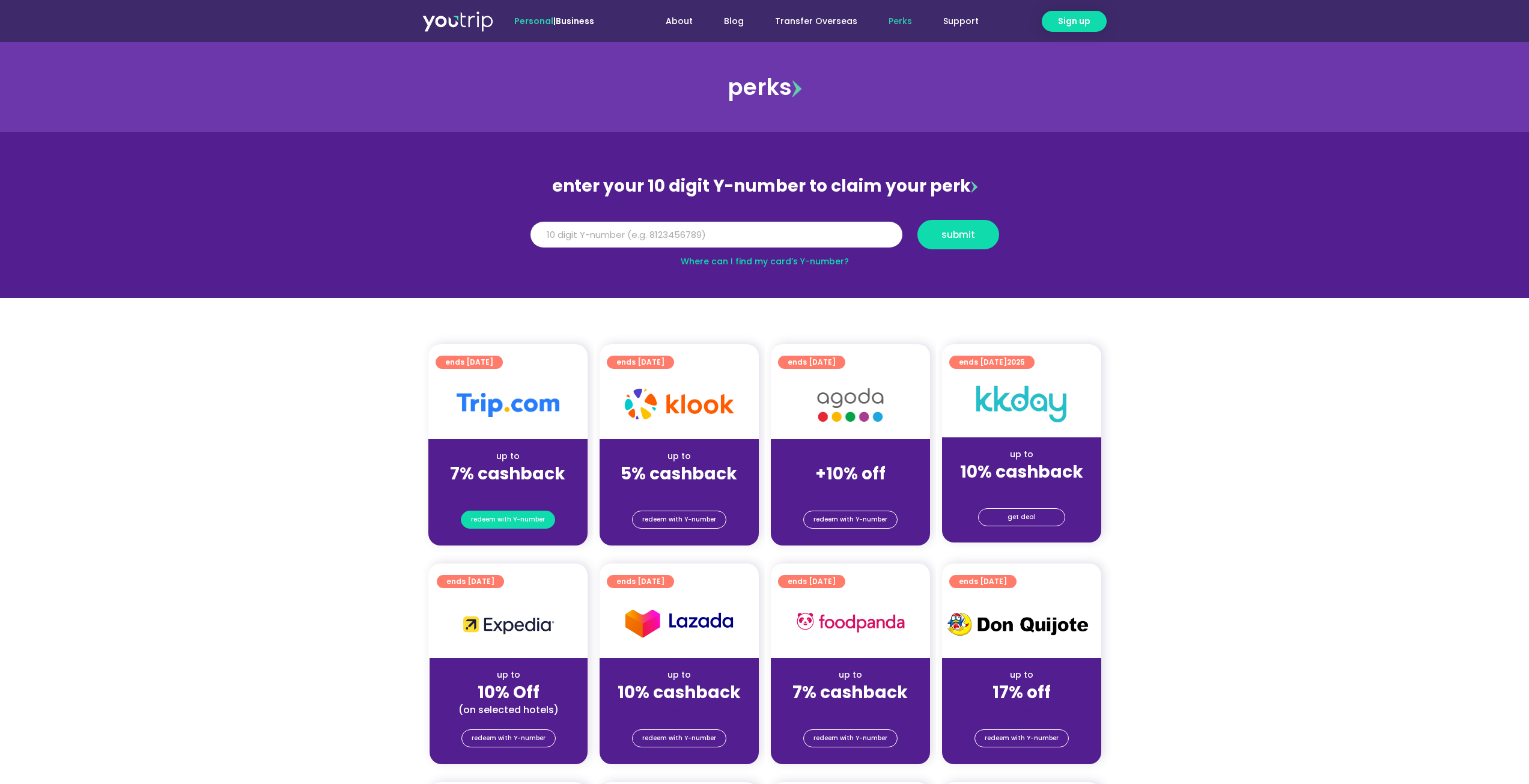
click at [516, 524] on span "redeem with Y-number" at bounding box center [507, 519] width 74 height 17
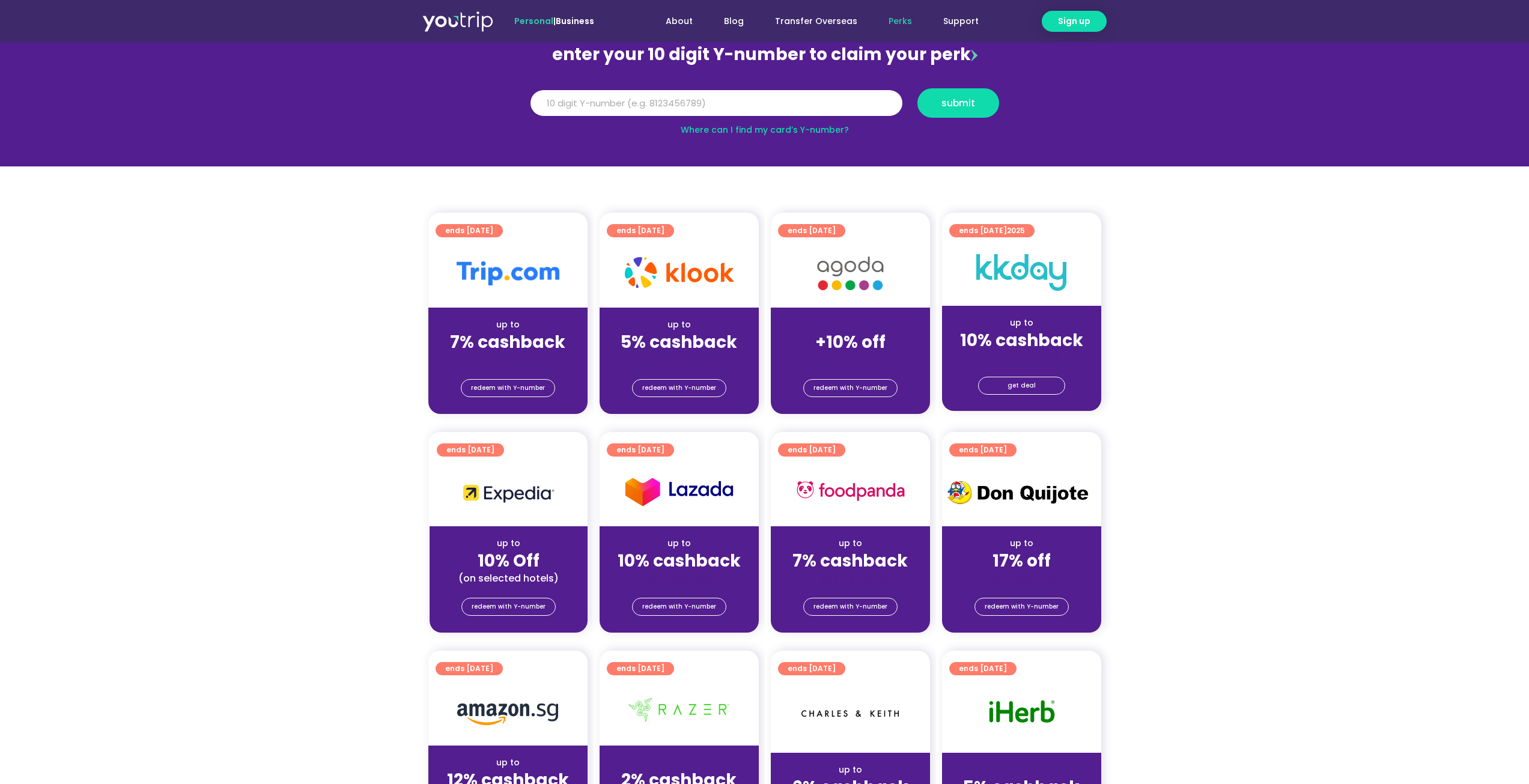
scroll to position [132, 0]
click at [607, 108] on input "Y Number" at bounding box center [716, 102] width 372 height 26
click at [626, 96] on input "Y Number" at bounding box center [716, 102] width 372 height 26
type input "8171457572"
click at [952, 103] on span "submit" at bounding box center [958, 102] width 33 height 9
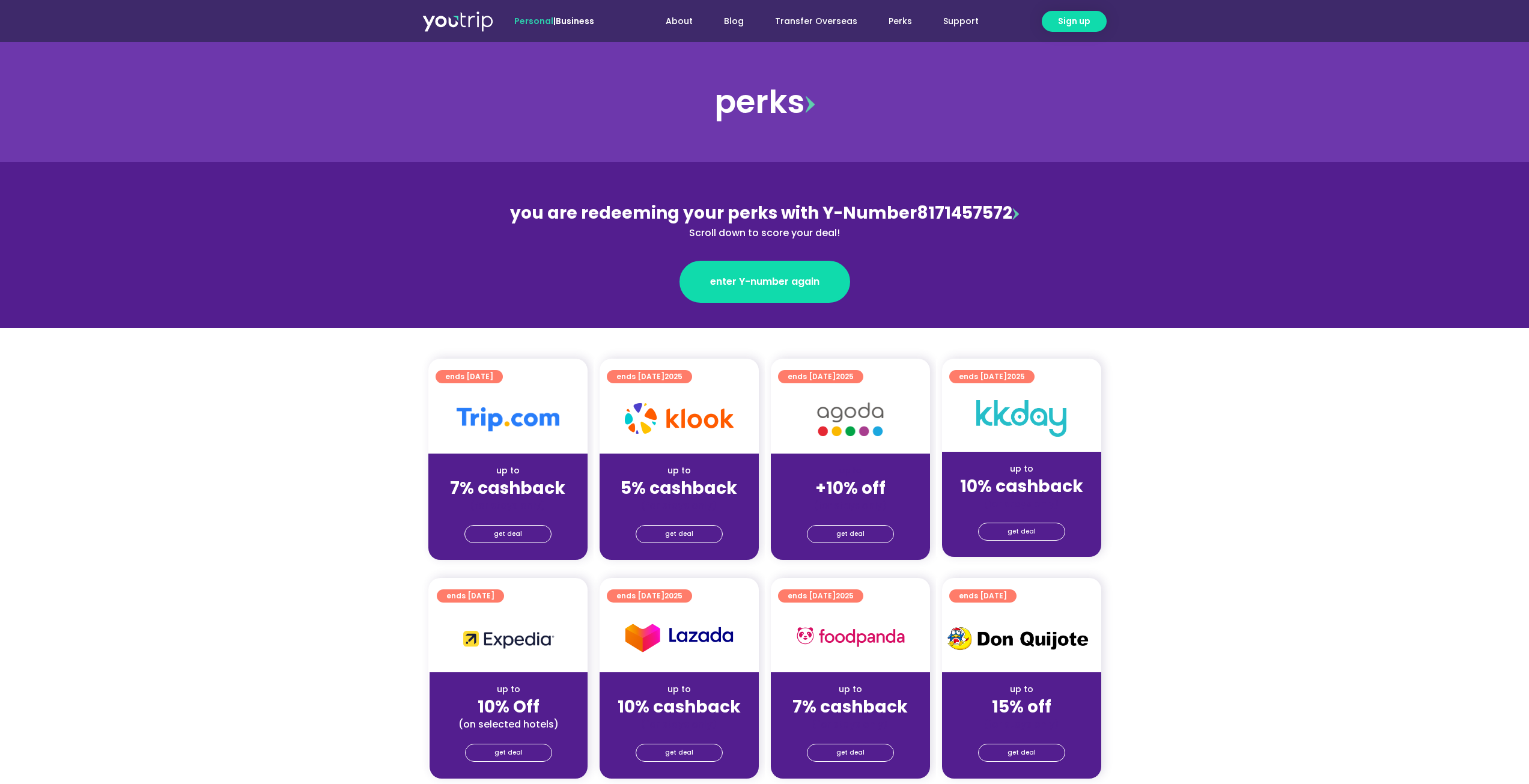
click at [839, 478] on strong "+10% off" at bounding box center [850, 488] width 70 height 23
click at [856, 537] on span "get deal" at bounding box center [850, 534] width 28 height 17
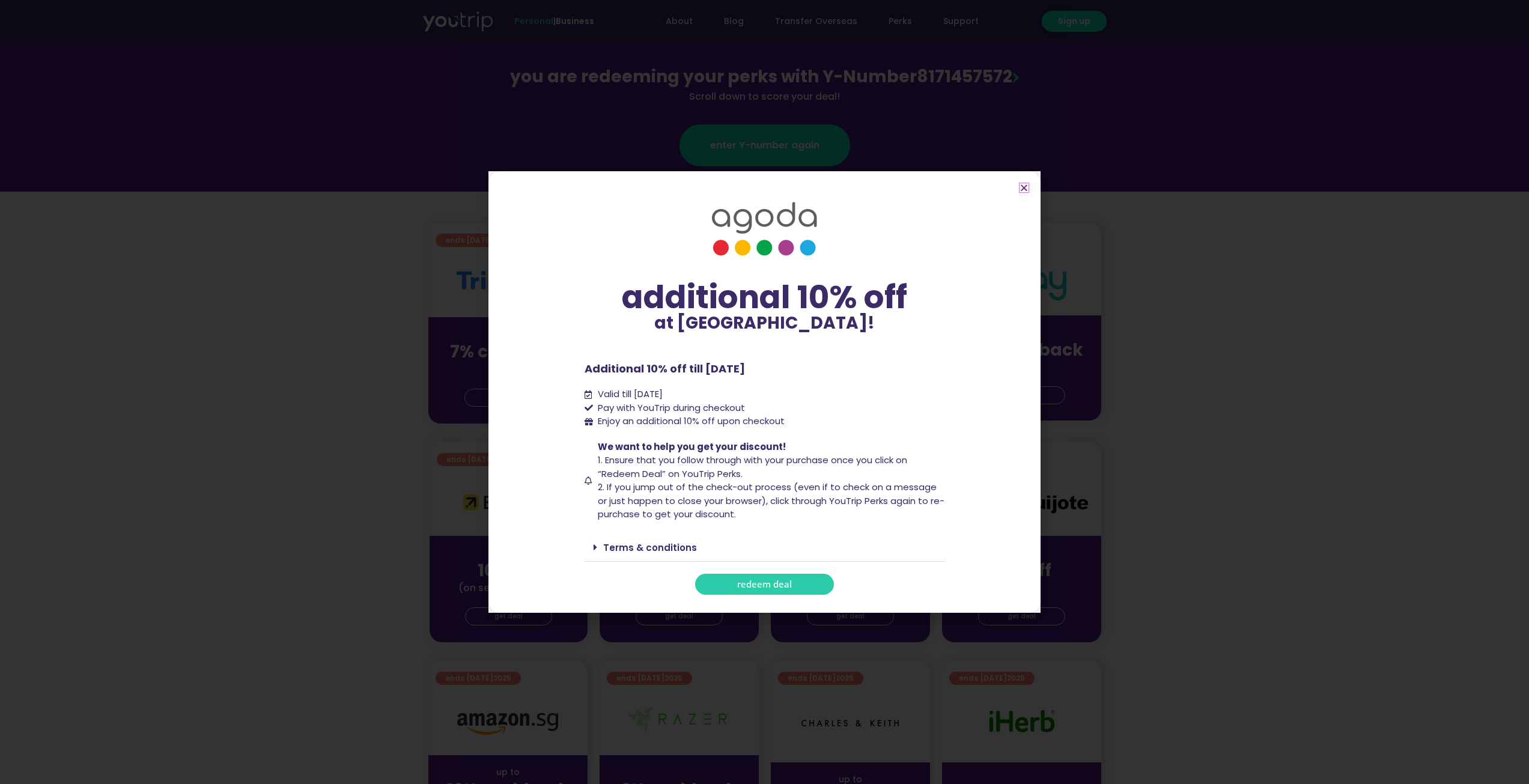
scroll to position [180, 0]
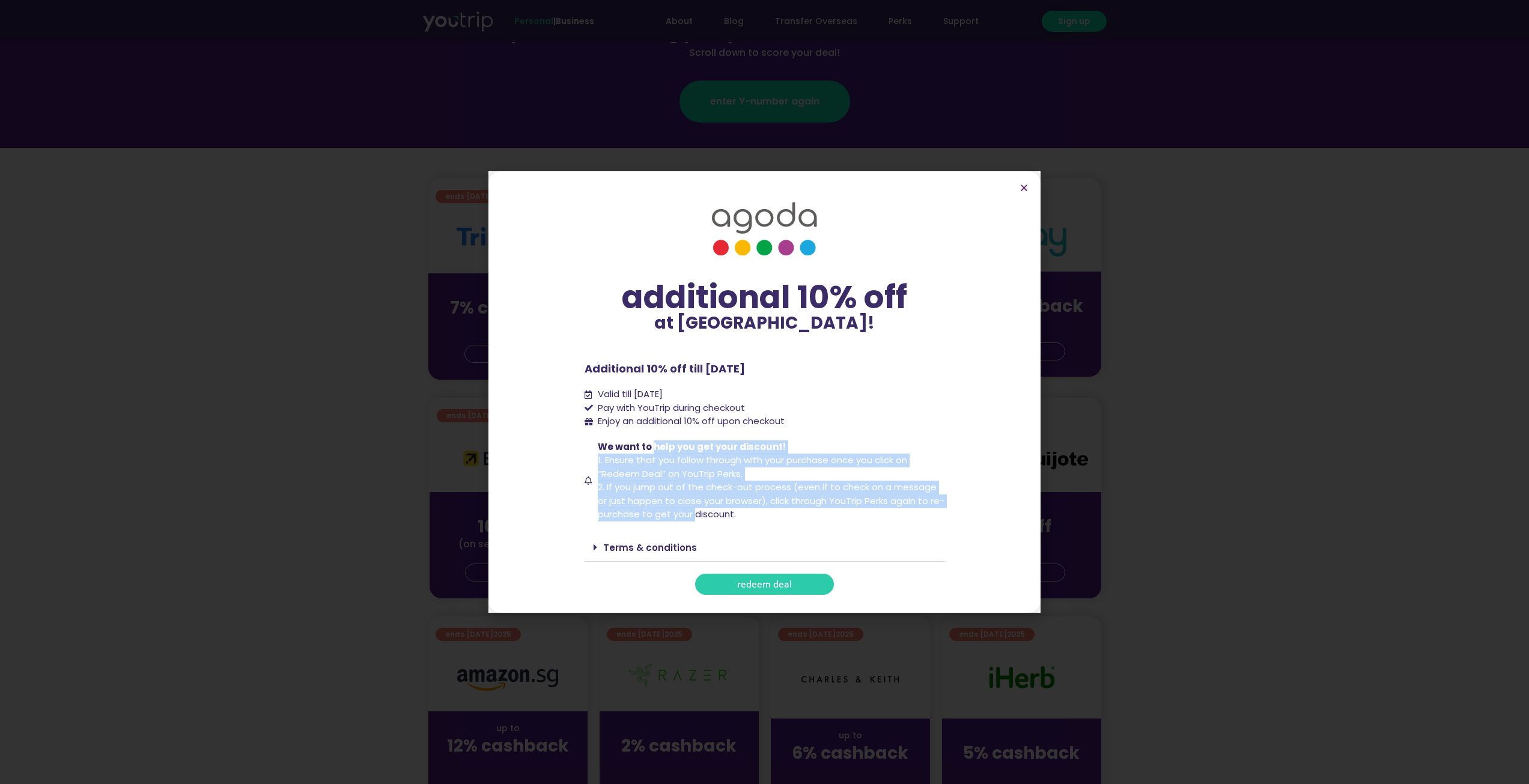
drag, startPoint x: 661, startPoint y: 459, endPoint x: 701, endPoint y: 521, distance: 73.8
click at [709, 518] on span "We want to help you get your discount! 1. Ensure that you follow through with y…" at bounding box center [770, 480] width 350 height 81
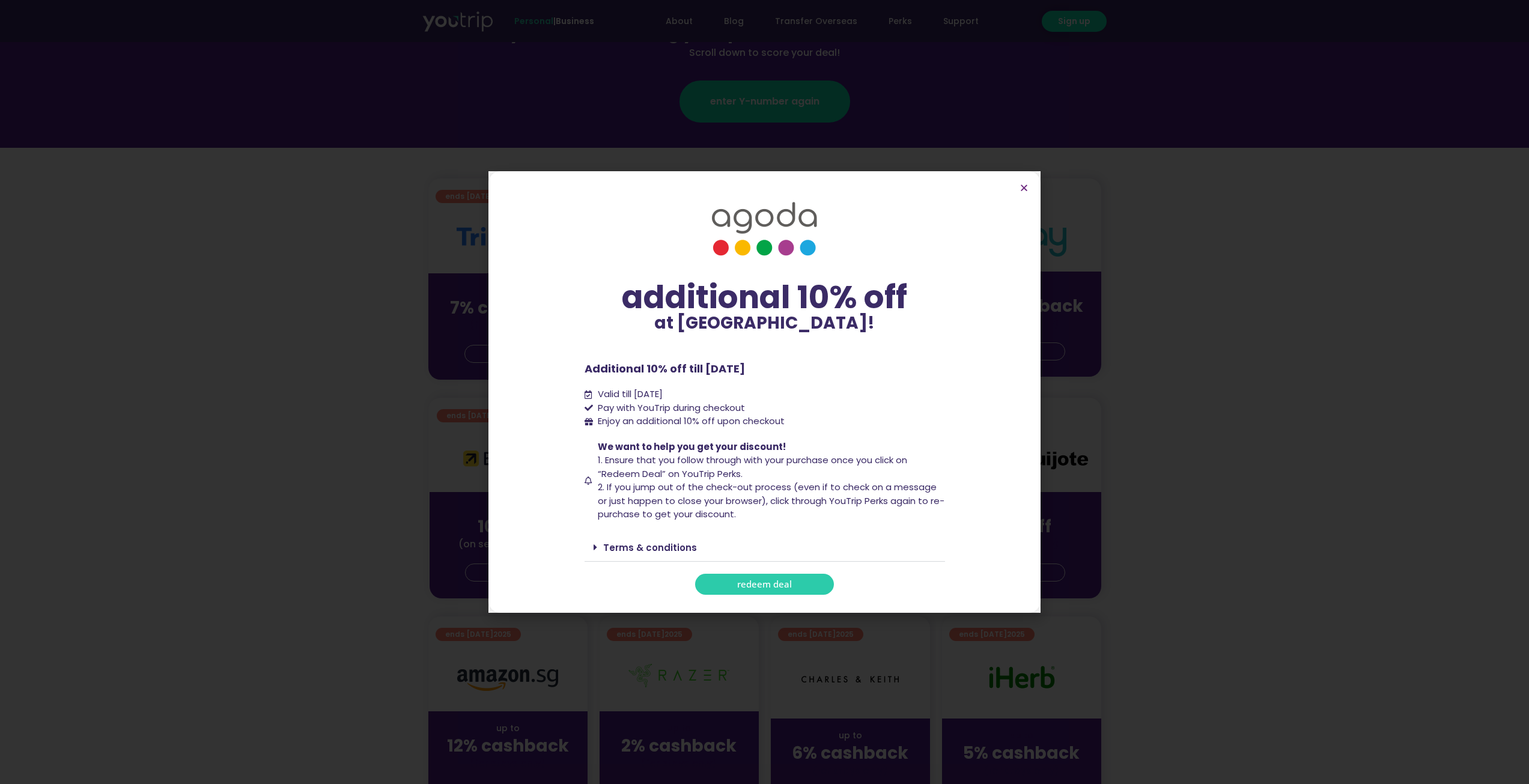
click at [619, 545] on link "Terms & conditions" at bounding box center [650, 547] width 94 height 13
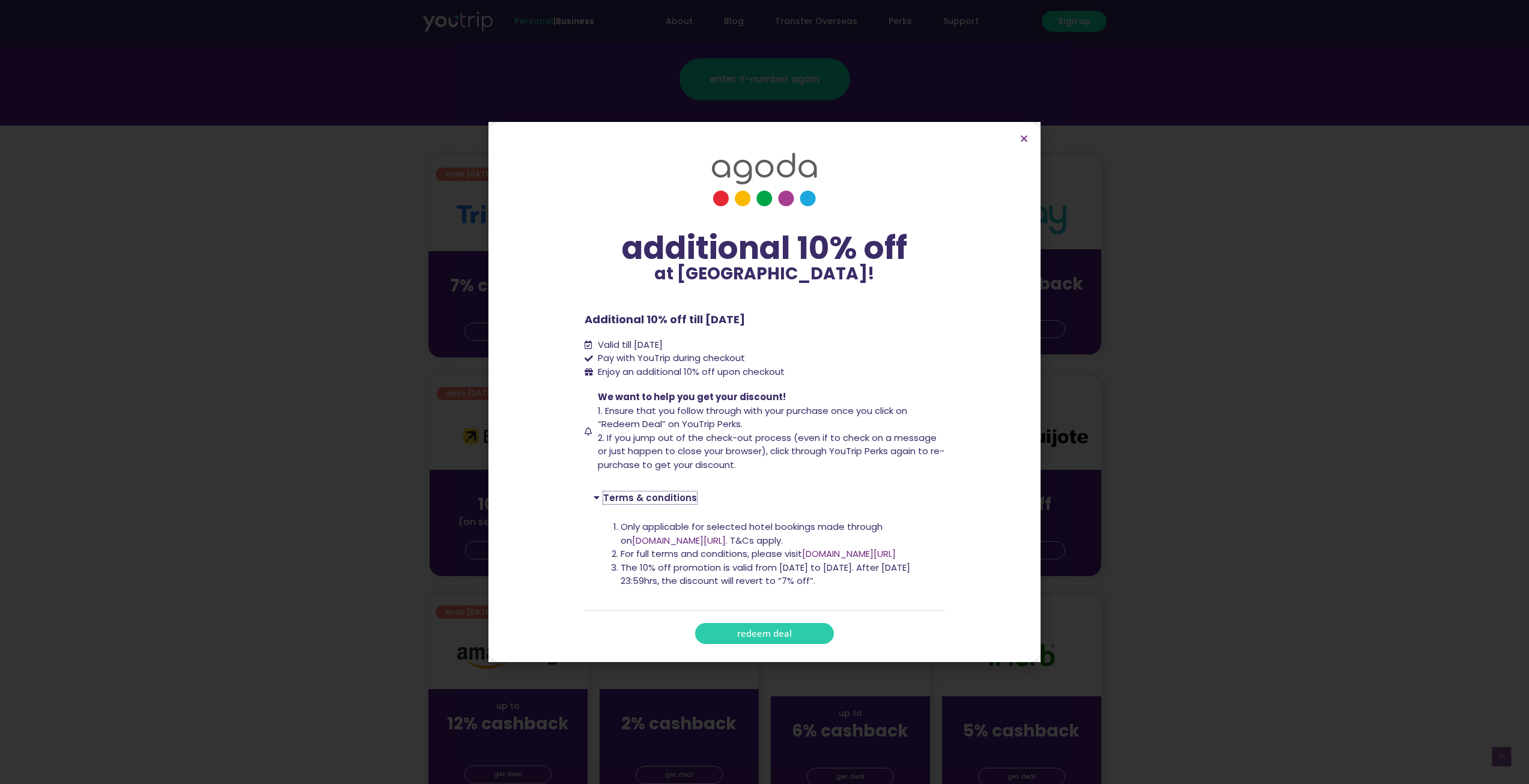
scroll to position [240, 0]
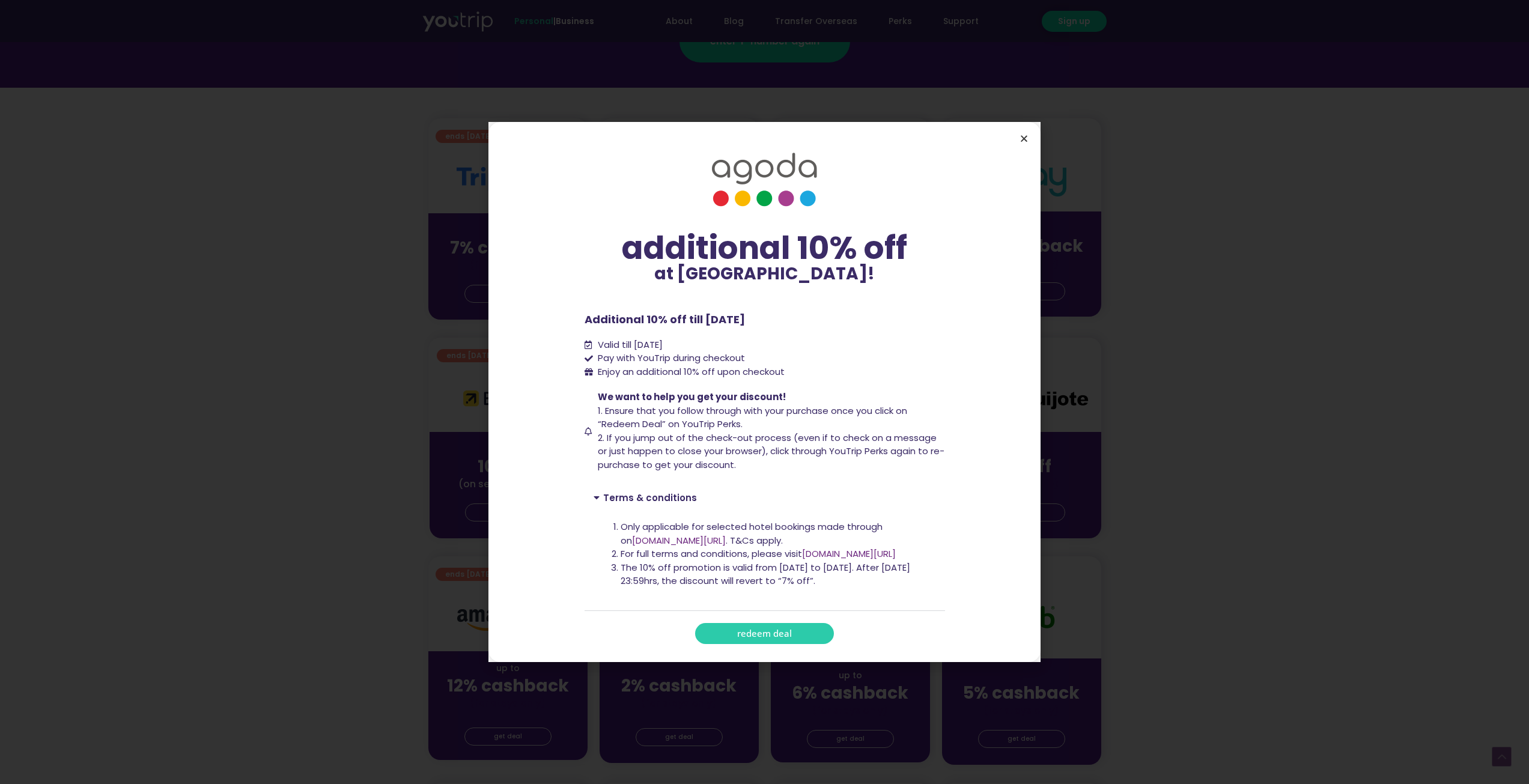
click at [1022, 140] on icon "Close" at bounding box center [1023, 138] width 9 height 9
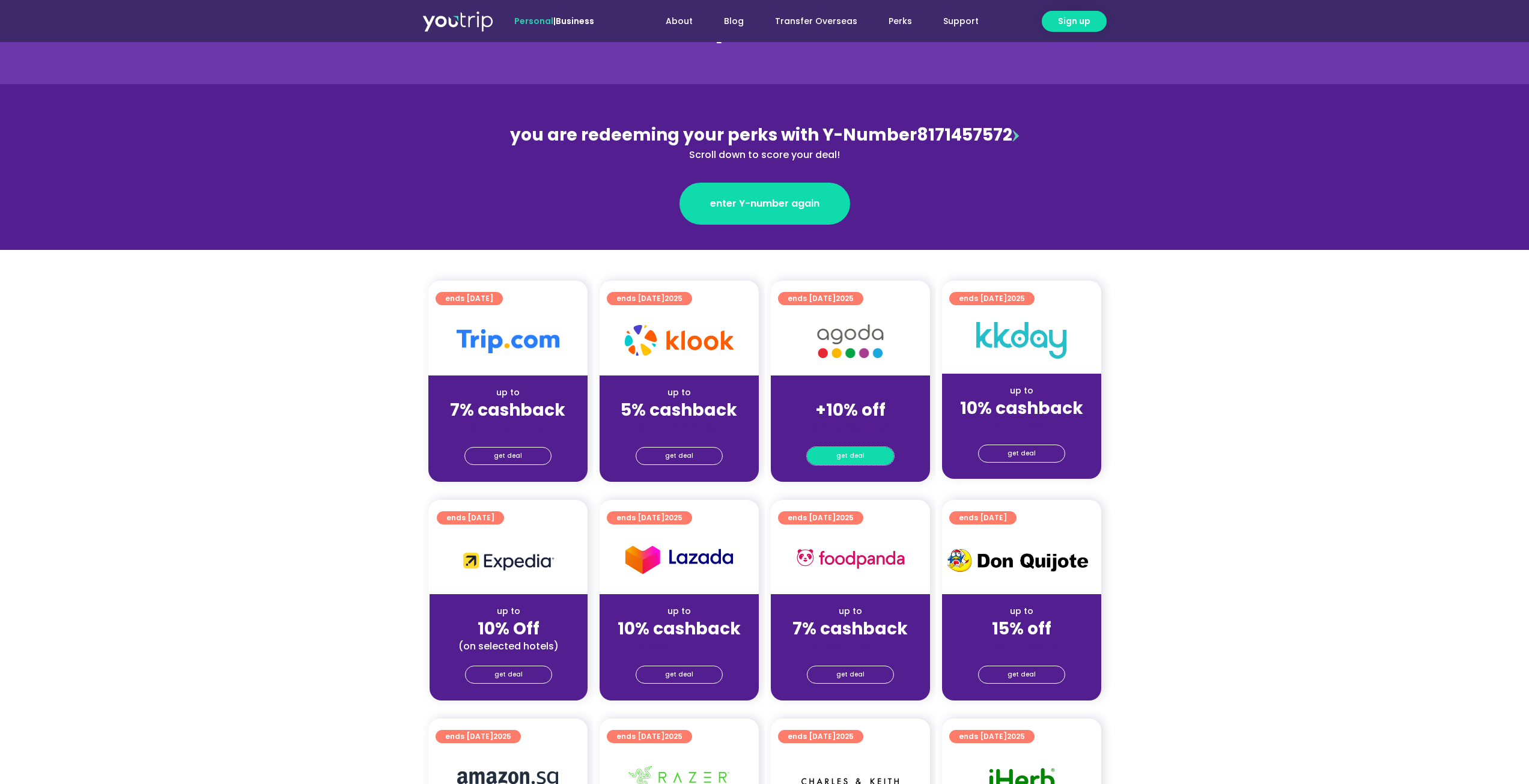
scroll to position [0, 0]
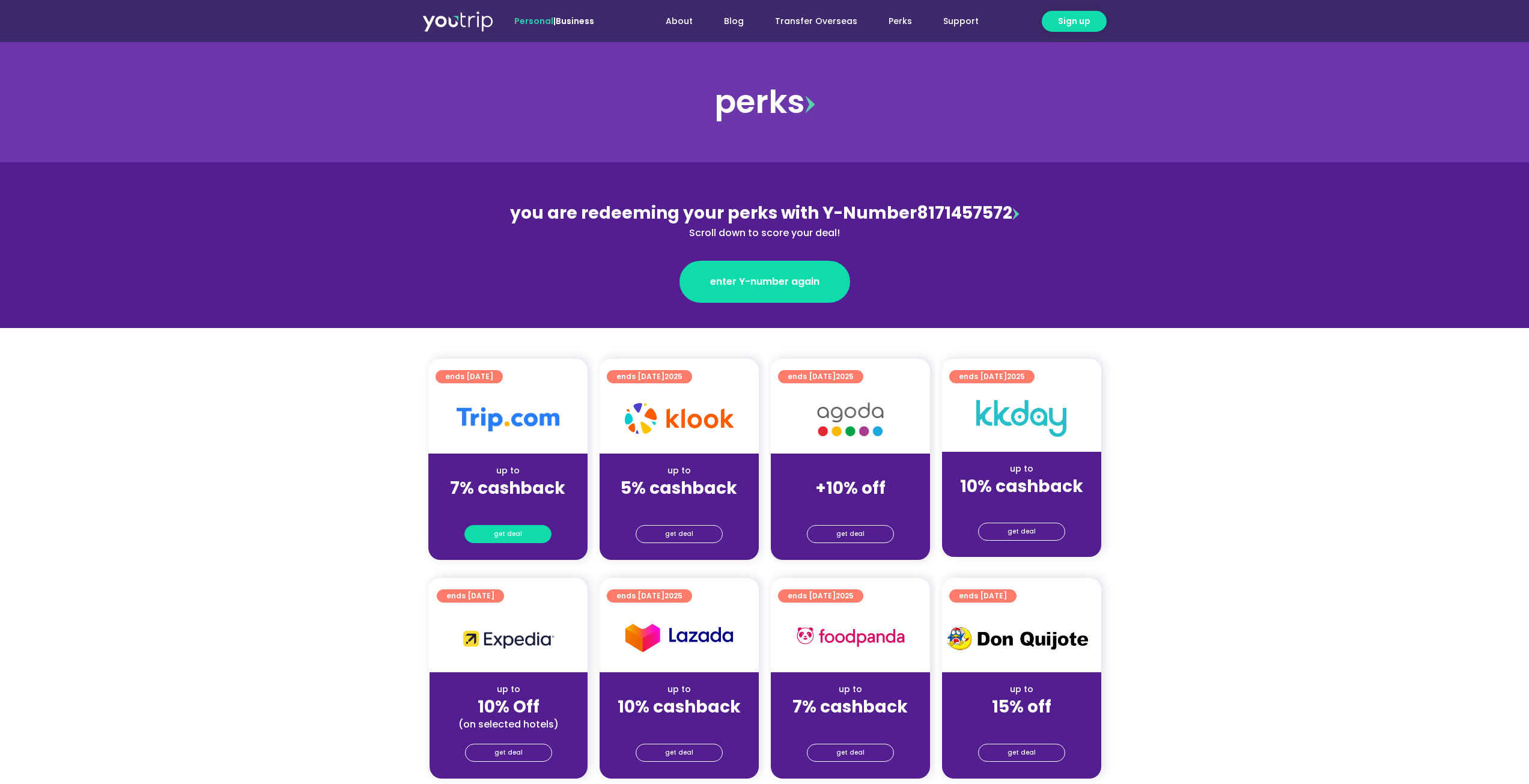
click at [513, 534] on span "get deal" at bounding box center [507, 534] width 28 height 17
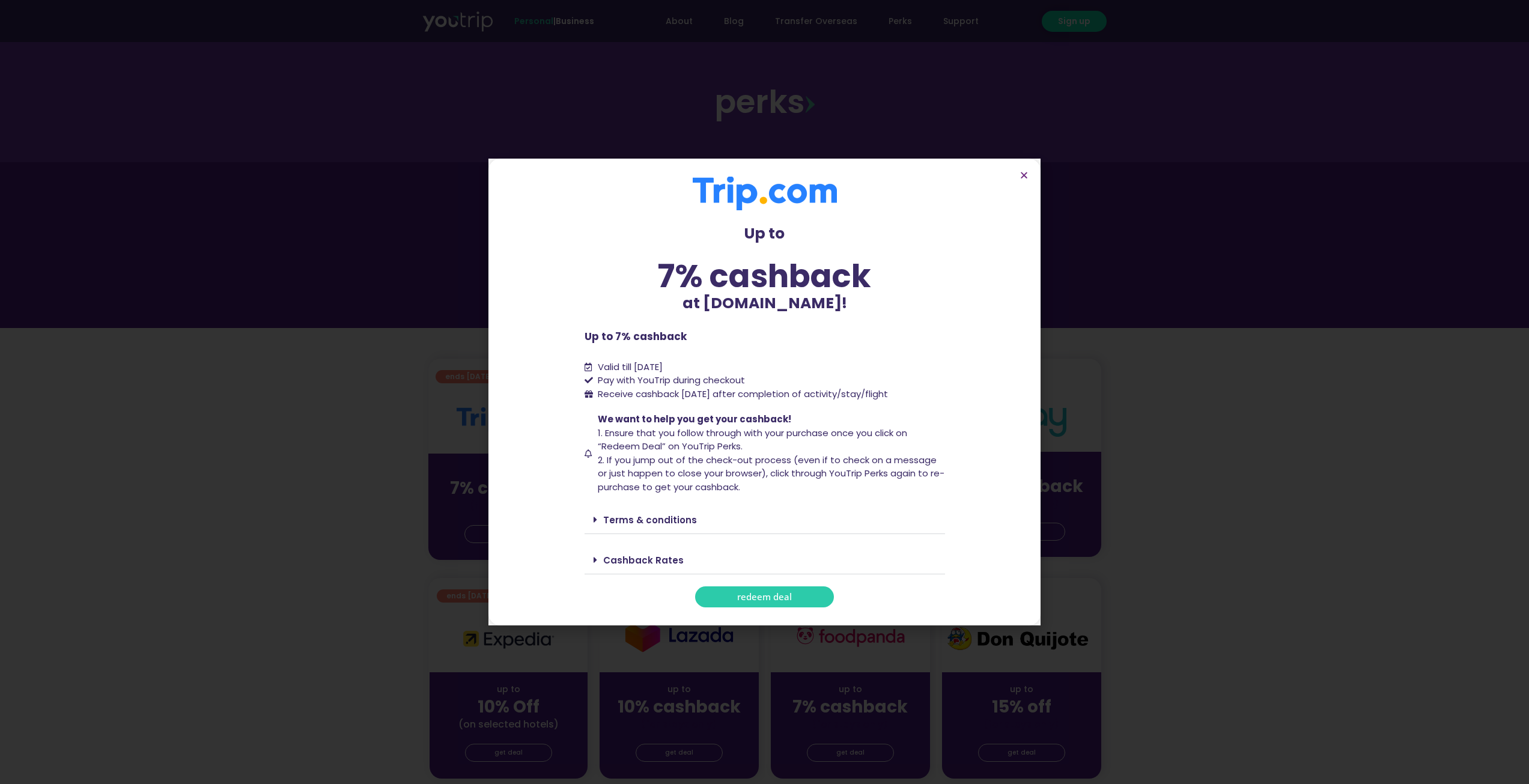
click at [626, 512] on div "Terms & conditions" at bounding box center [764, 519] width 360 height 28
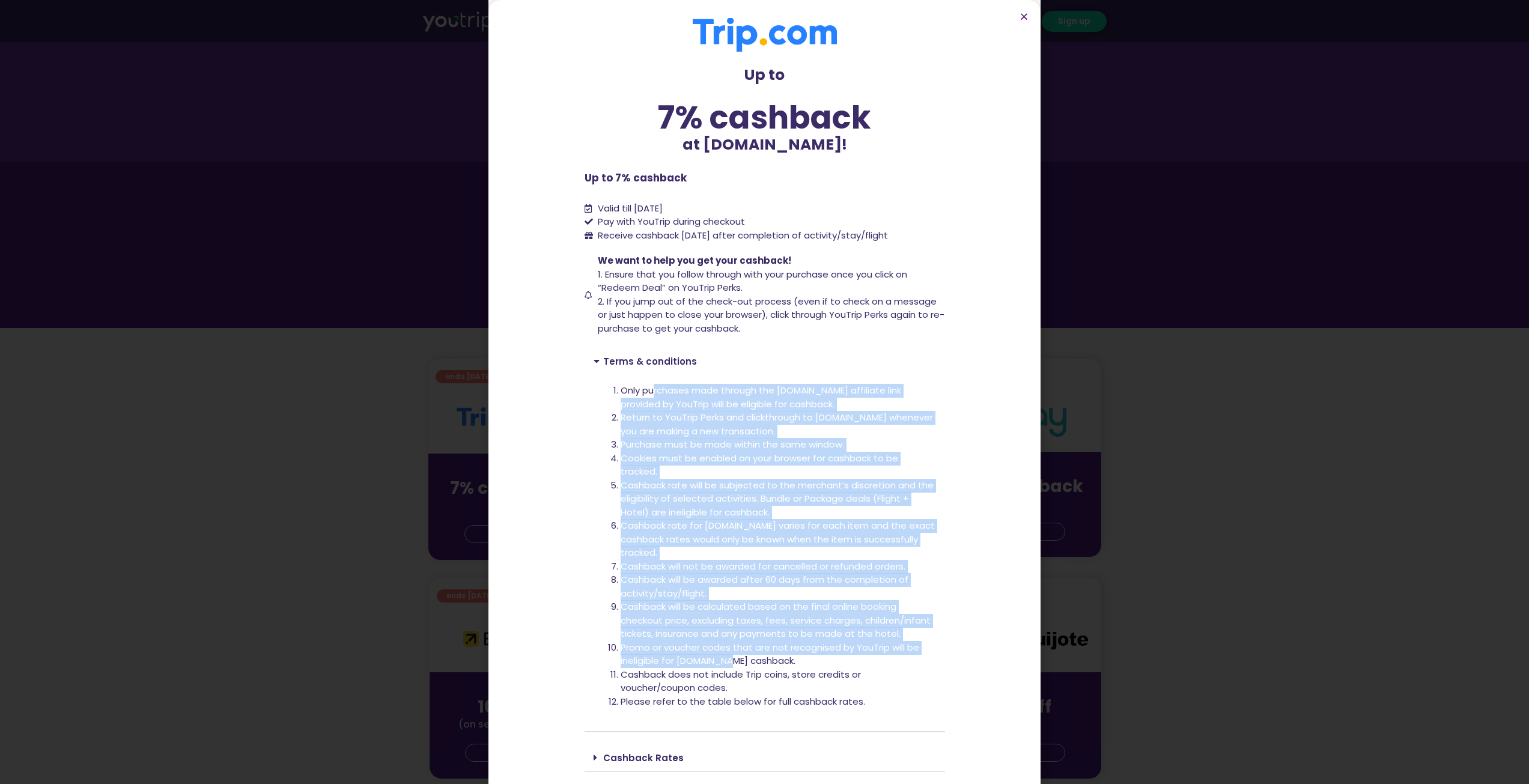
drag, startPoint x: 649, startPoint y: 389, endPoint x: 718, endPoint y: 663, distance: 282.6
click at [718, 663] on ol "Only purchases made through the [DOMAIN_NAME] affiliate link provided by YouTri…" at bounding box center [777, 546] width 315 height 325
click at [718, 663] on li "Promo or voucher codes that are not recognised by YouTrip will be ineligible fo…" at bounding box center [777, 654] width 315 height 27
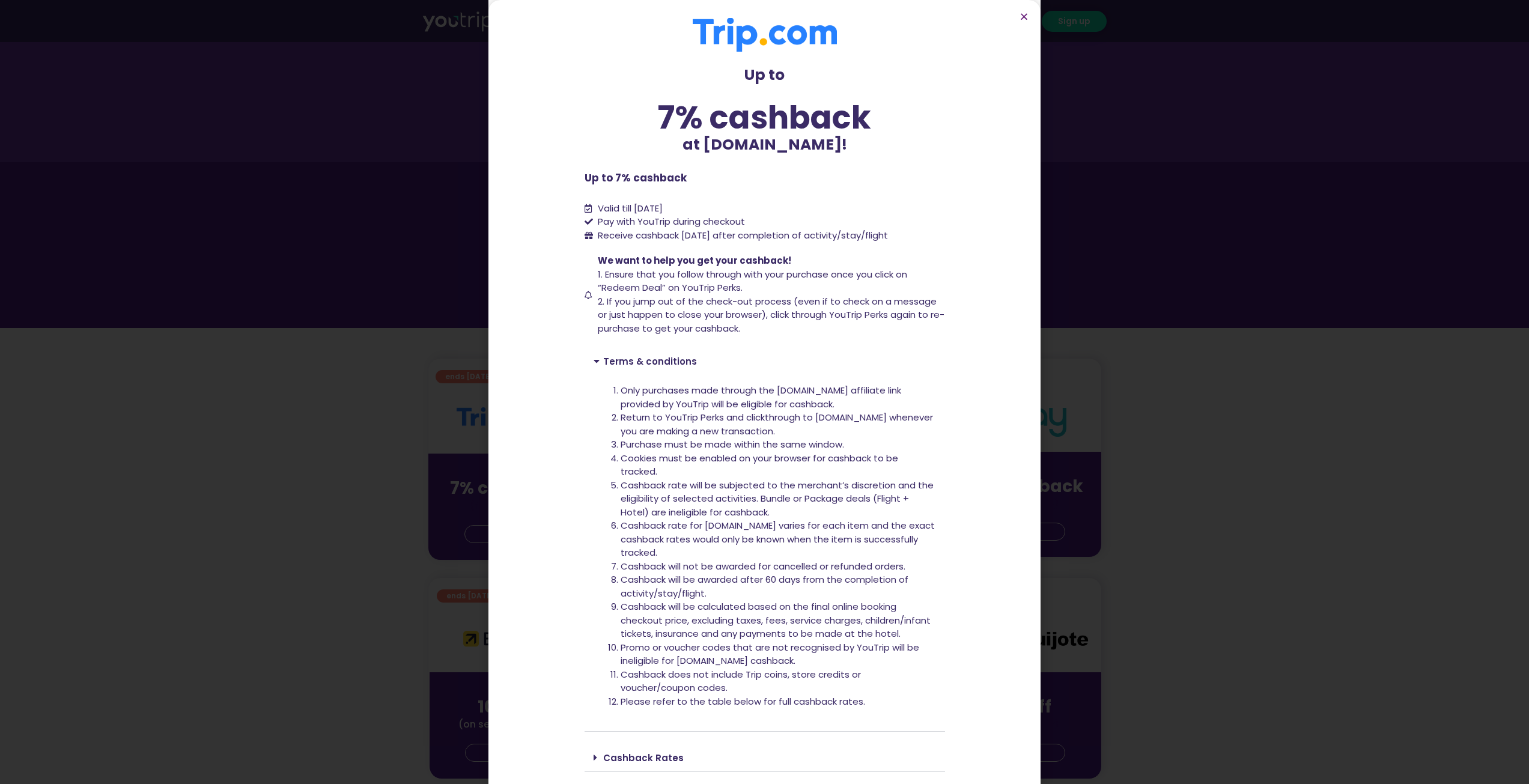
click at [646, 760] on link "Cashback Rates" at bounding box center [643, 758] width 80 height 13
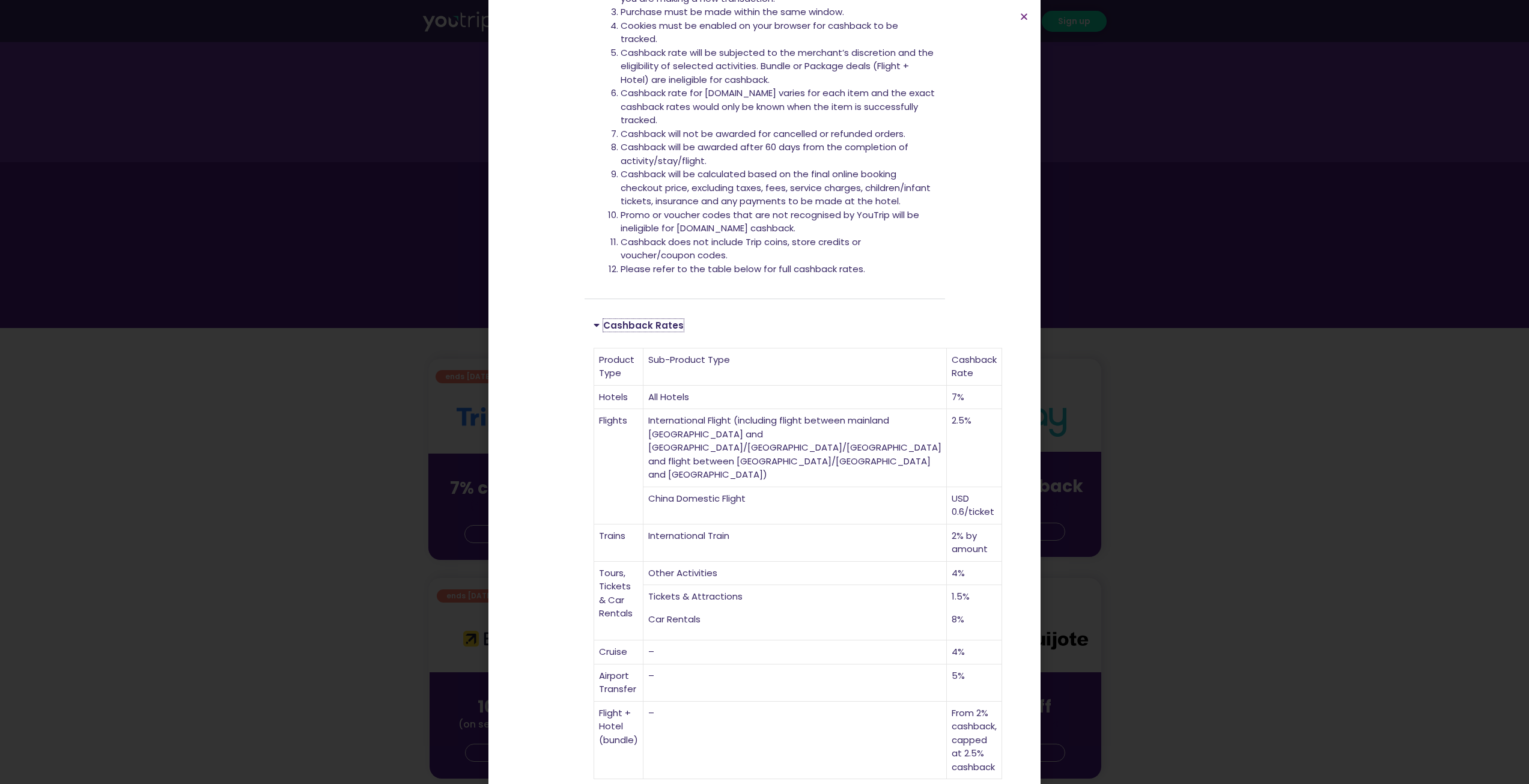
scroll to position [434, 0]
